Goal: Information Seeking & Learning: Learn about a topic

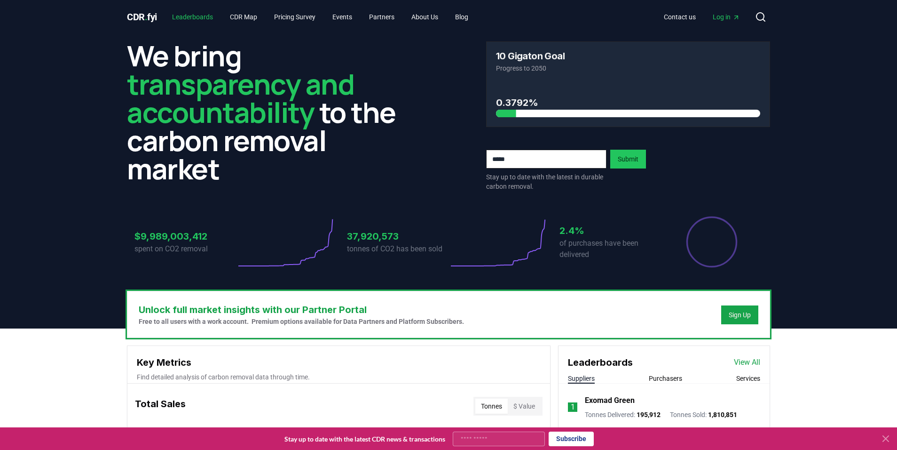
click at [200, 15] on link "Leaderboards" at bounding box center [193, 16] width 56 height 17
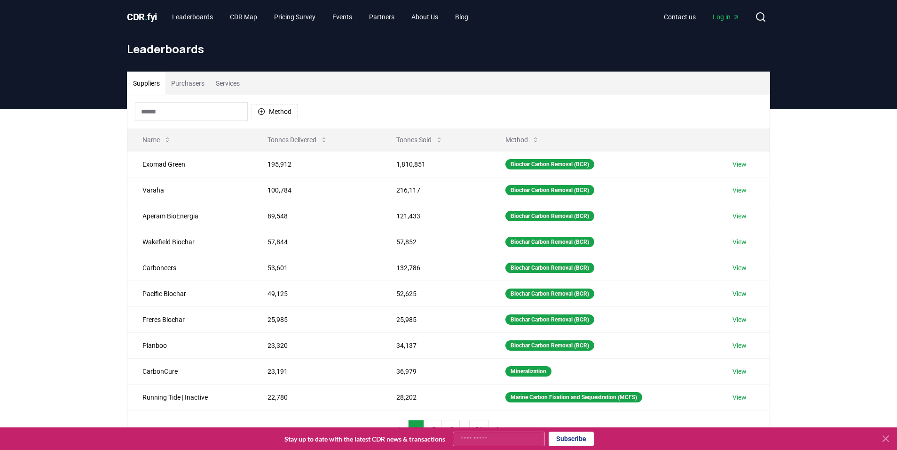
click at [198, 83] on button "Purchasers" at bounding box center [188, 83] width 45 height 23
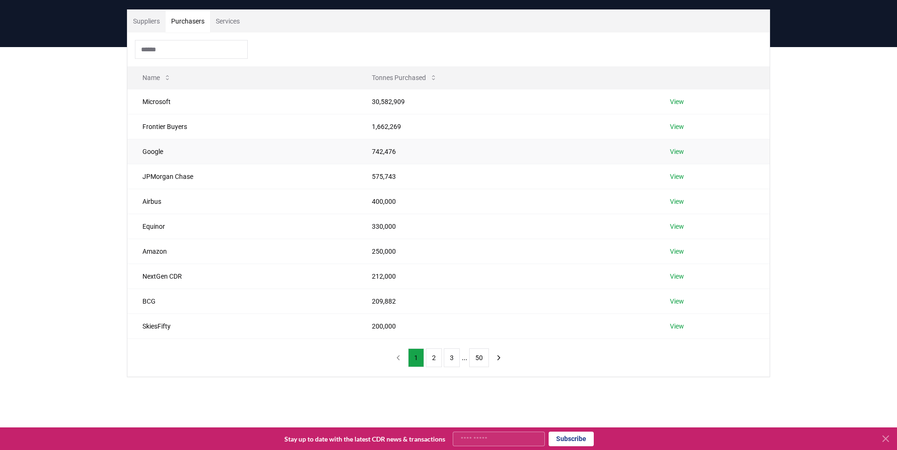
scroll to position [92, 0]
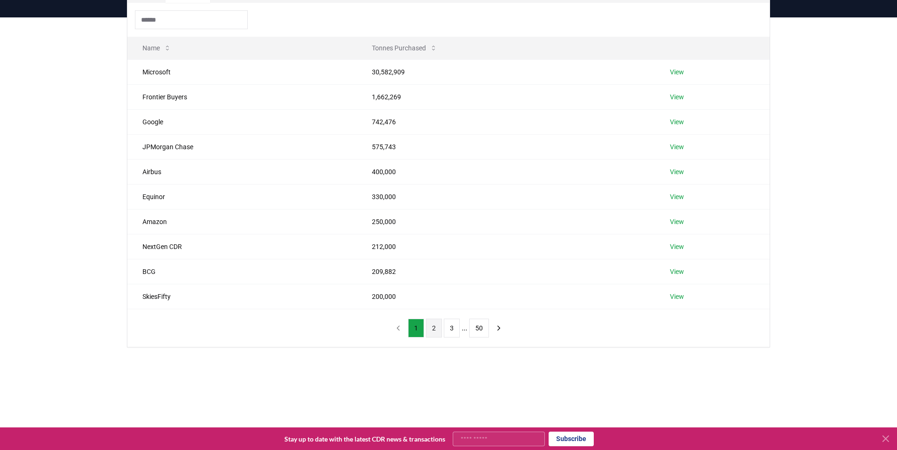
click at [429, 327] on button "2" at bounding box center [434, 327] width 16 height 19
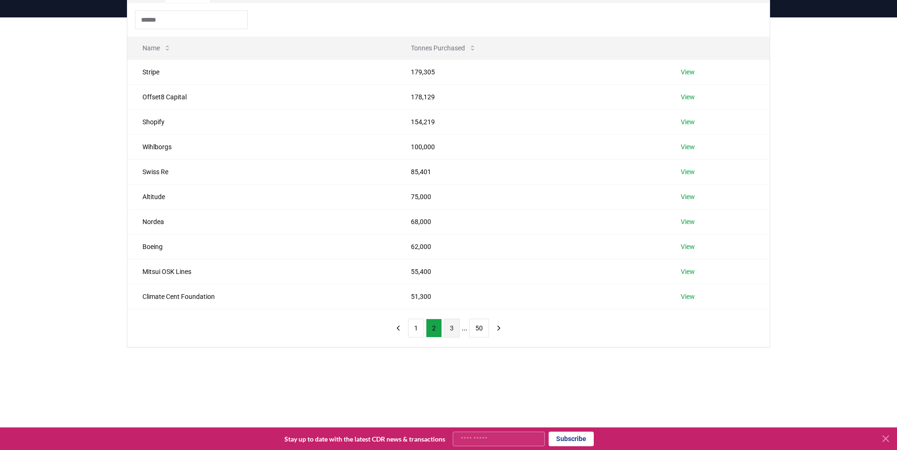
click at [445, 326] on button "3" at bounding box center [452, 327] width 16 height 19
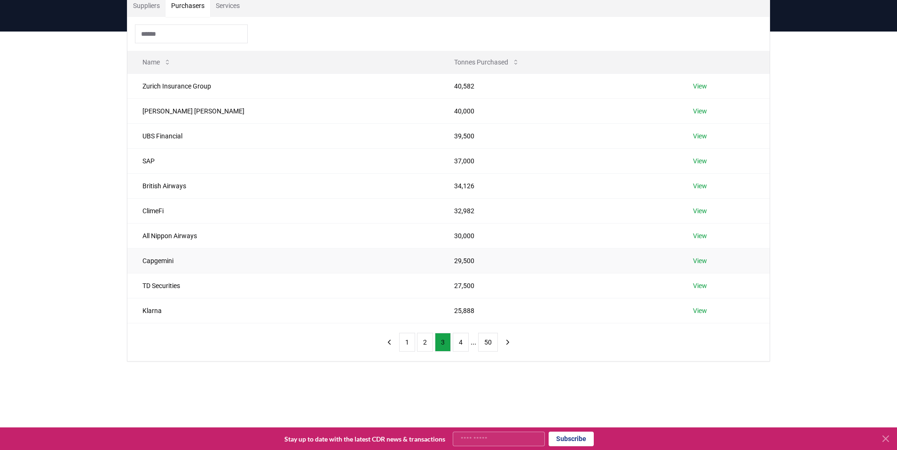
scroll to position [76, 0]
click at [462, 346] on button "4" at bounding box center [461, 343] width 16 height 19
